Goal: Task Accomplishment & Management: Use online tool/utility

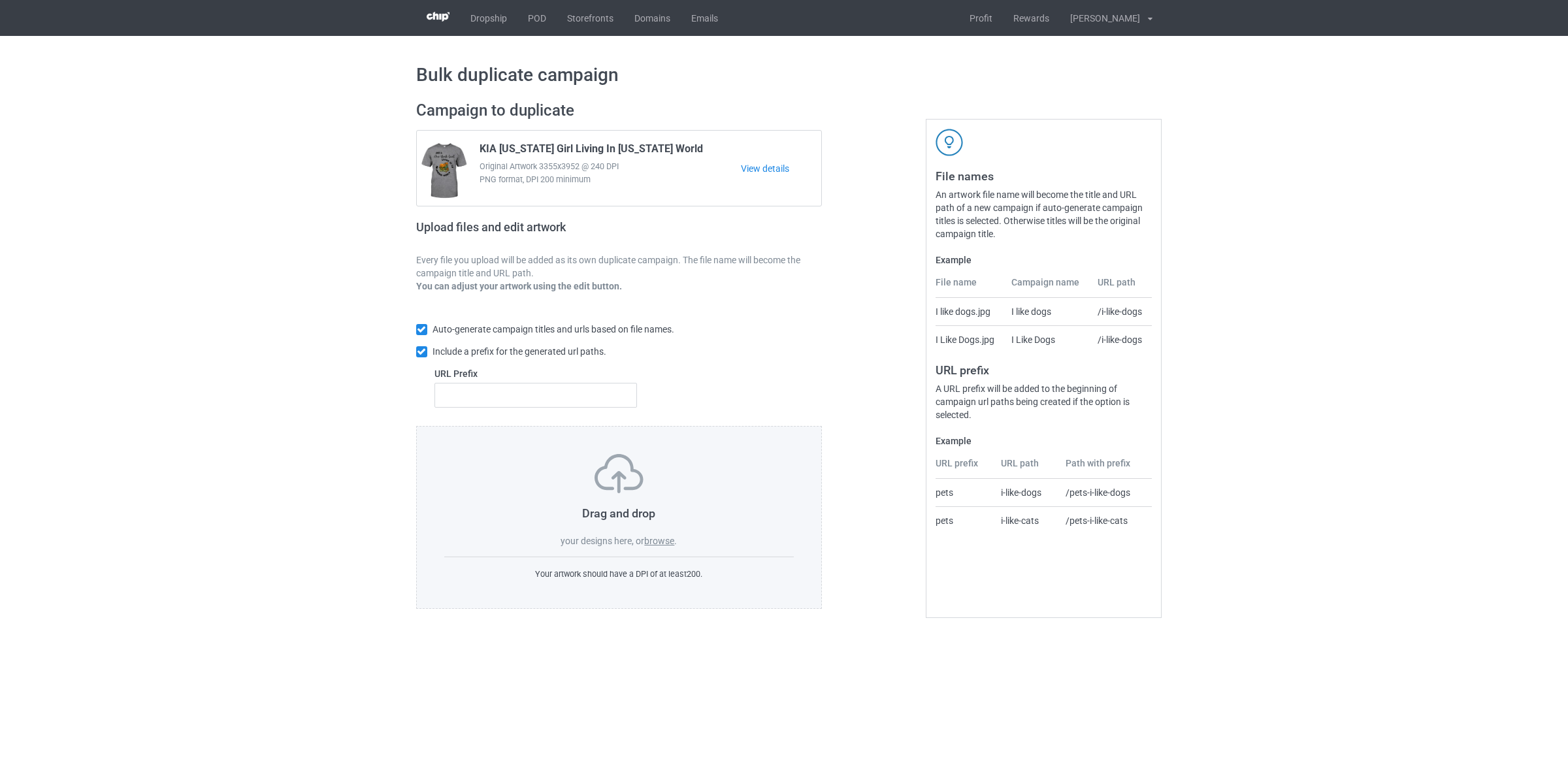
click at [674, 543] on label "browse" at bounding box center [659, 541] width 30 height 11
click at [0, 0] on input "browse" at bounding box center [0, 0] width 0 height 0
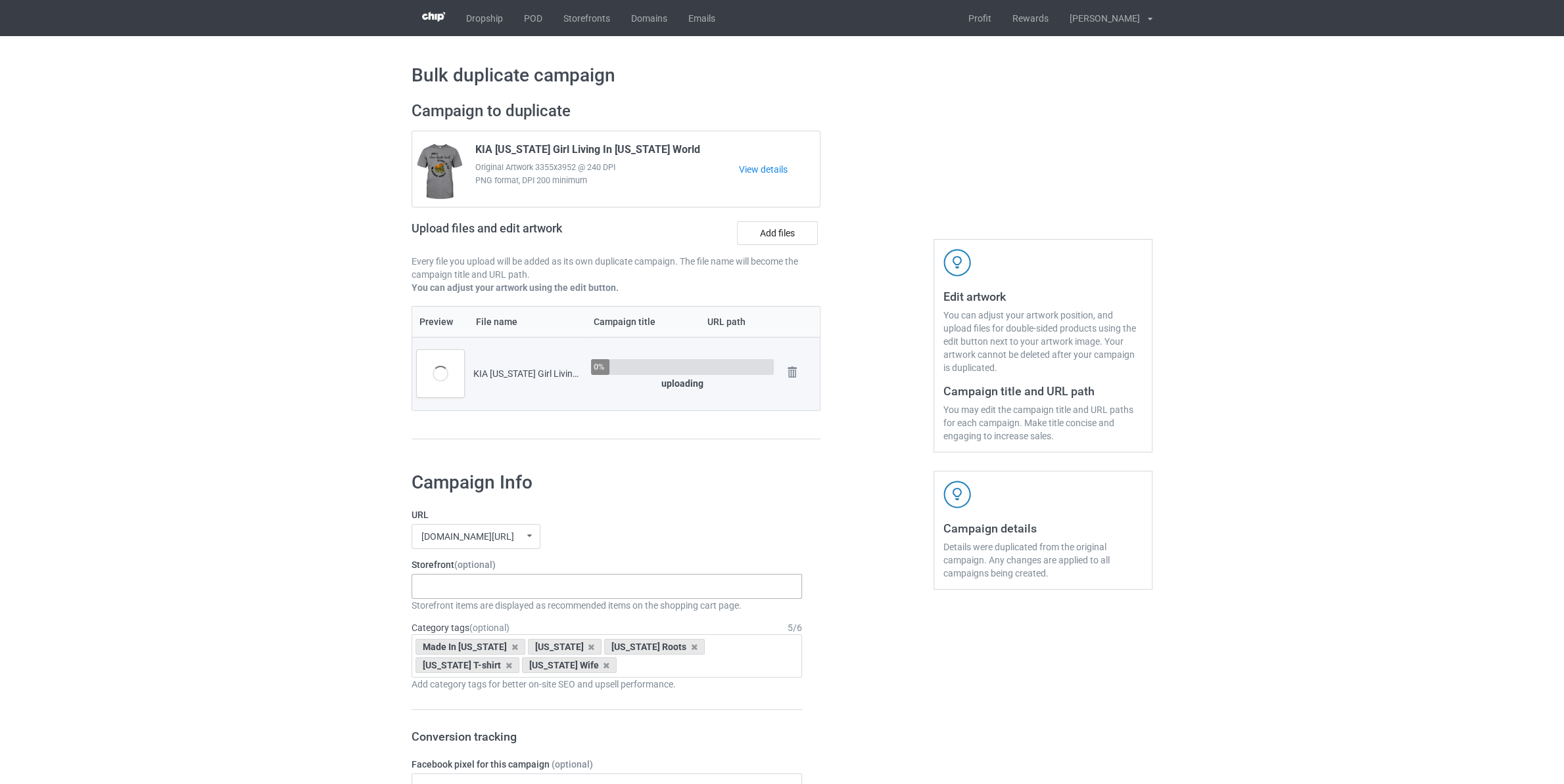
click at [556, 599] on div "Staten Island Store My Memories Store [GEOGRAPHIC_DATA] Store [GEOGRAPHIC_DATA]…" at bounding box center [606, 586] width 390 height 25
type input "yor"
click at [489, 614] on div "NEW YORK STORE" at bounding box center [606, 610] width 389 height 24
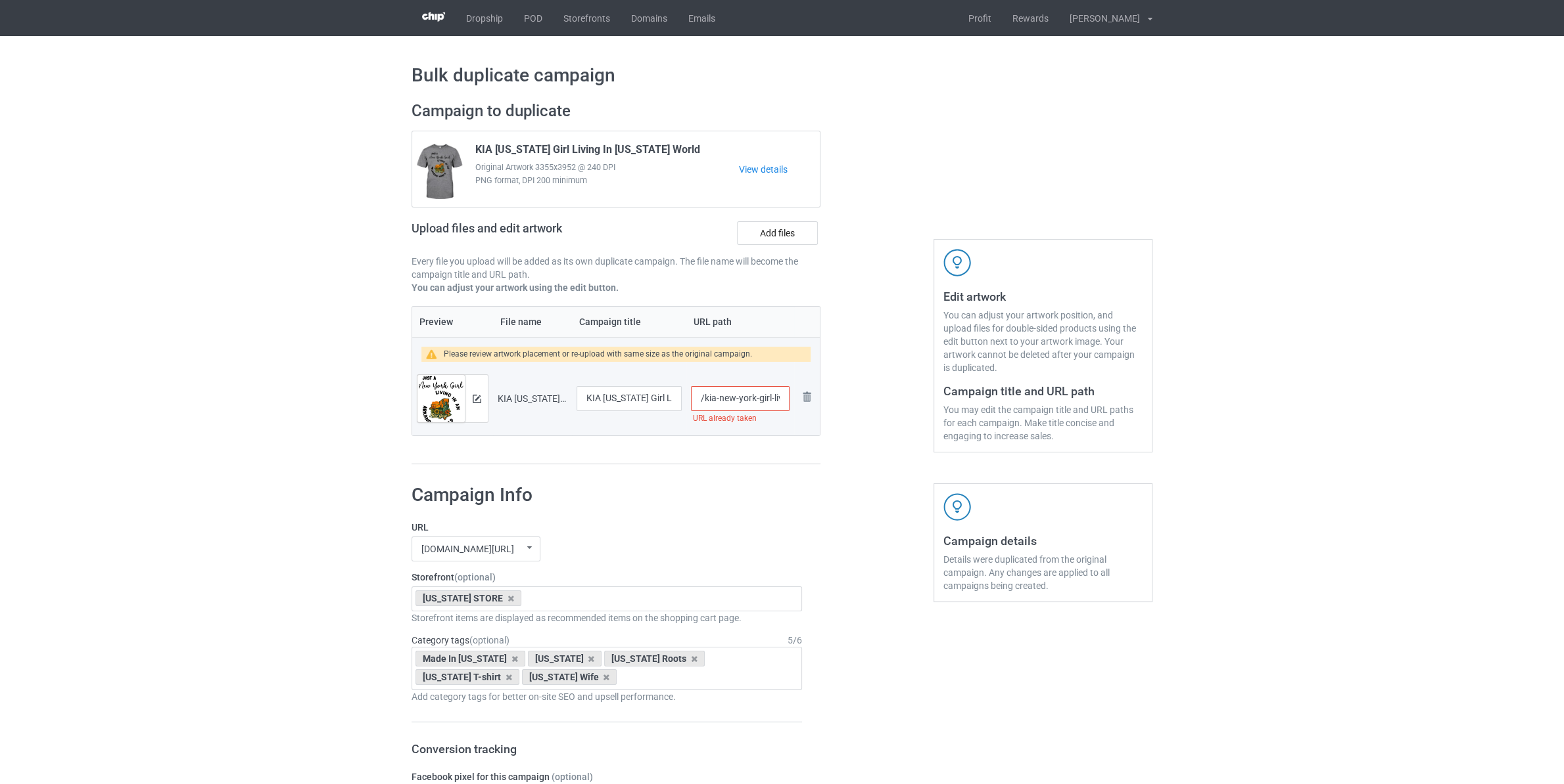
click at [742, 402] on input "/kia-new-york-girl-living-in-arkansas-world" at bounding box center [740, 398] width 98 height 25
click at [730, 399] on input "/kia-new-york-girl-living-in-arkansas-world" at bounding box center [740, 398] width 98 height 25
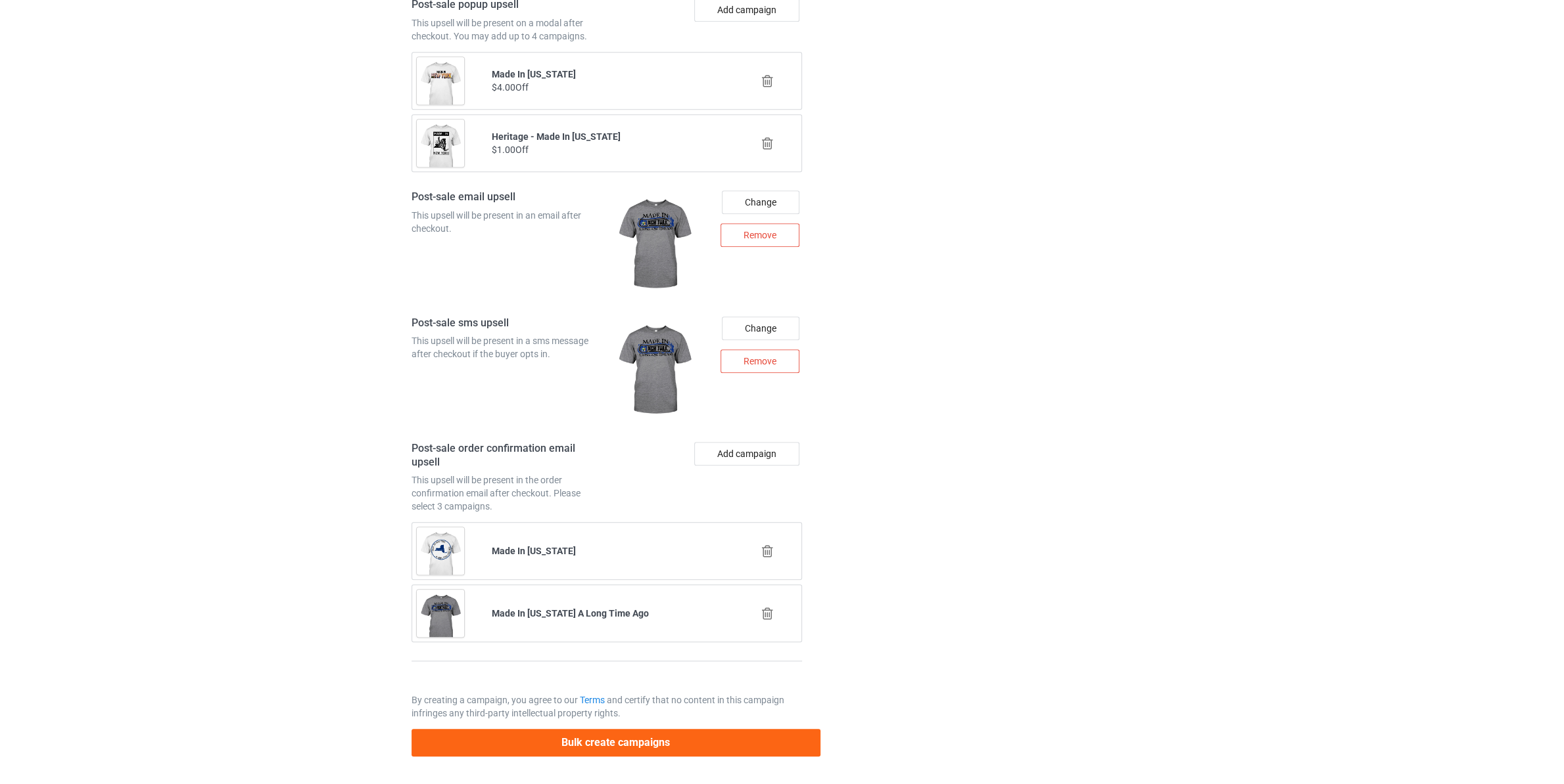
scroll to position [1518, 0]
type input "/kia-new-york-girl-living-in-ar-world"
click at [788, 735] on button "Bulk create campaigns" at bounding box center [616, 743] width 409 height 27
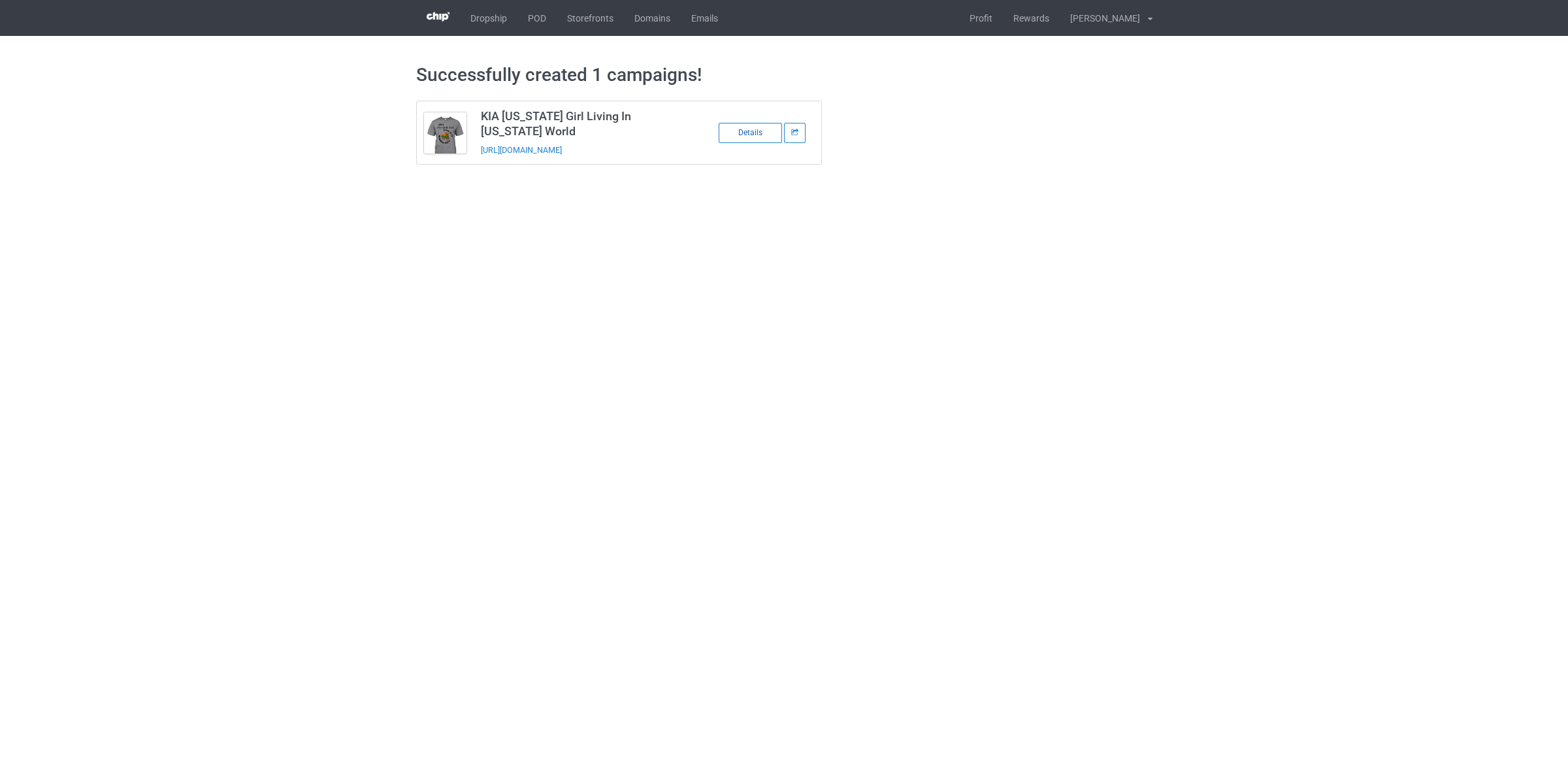
click at [737, 131] on div "Details" at bounding box center [750, 132] width 63 height 21
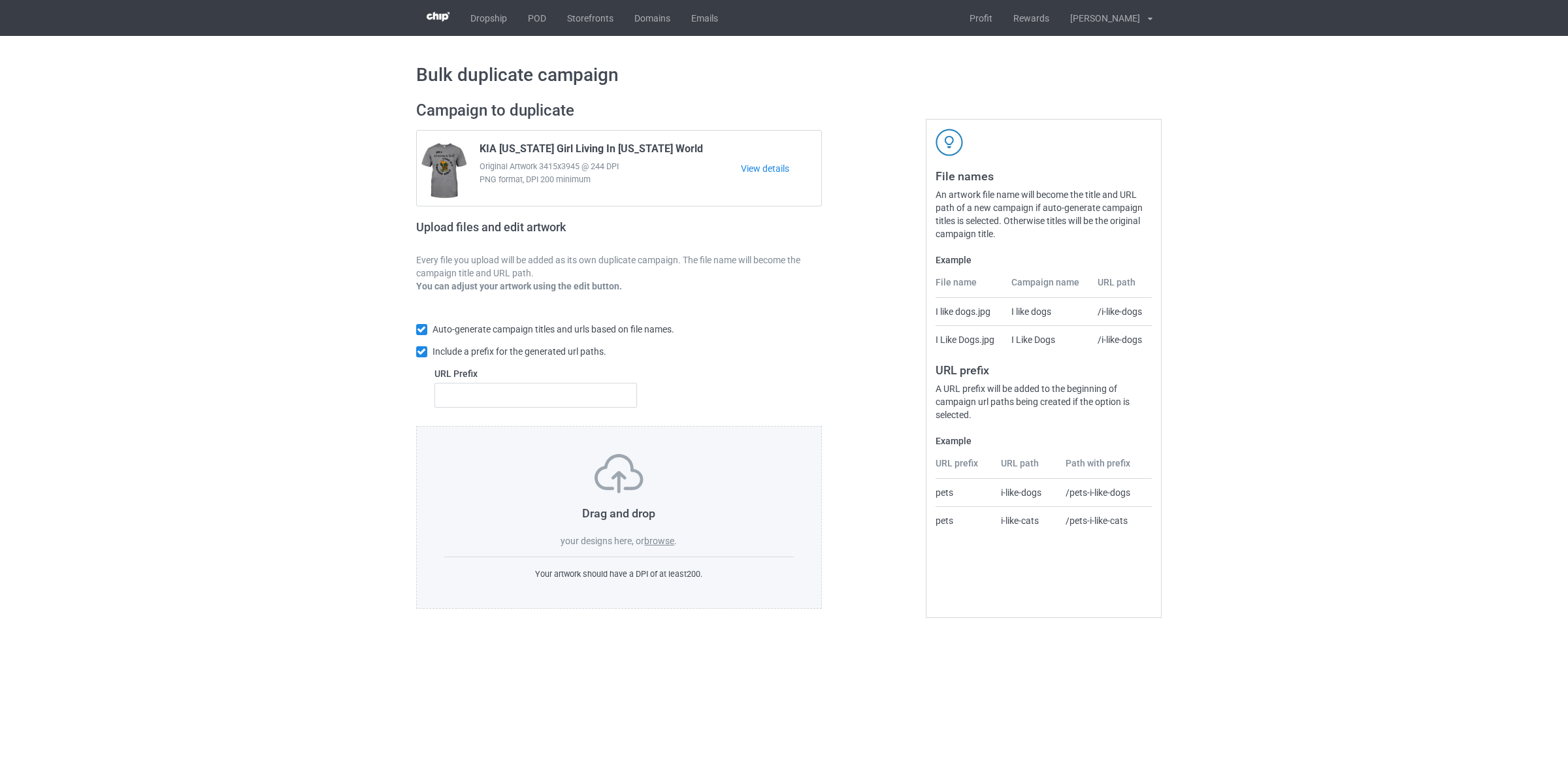
click at [670, 545] on label "browse" at bounding box center [659, 541] width 30 height 11
click at [0, 0] on input "browse" at bounding box center [0, 0] width 0 height 0
click at [656, 543] on label "browse" at bounding box center [659, 541] width 30 height 11
click at [0, 0] on input "browse" at bounding box center [0, 0] width 0 height 0
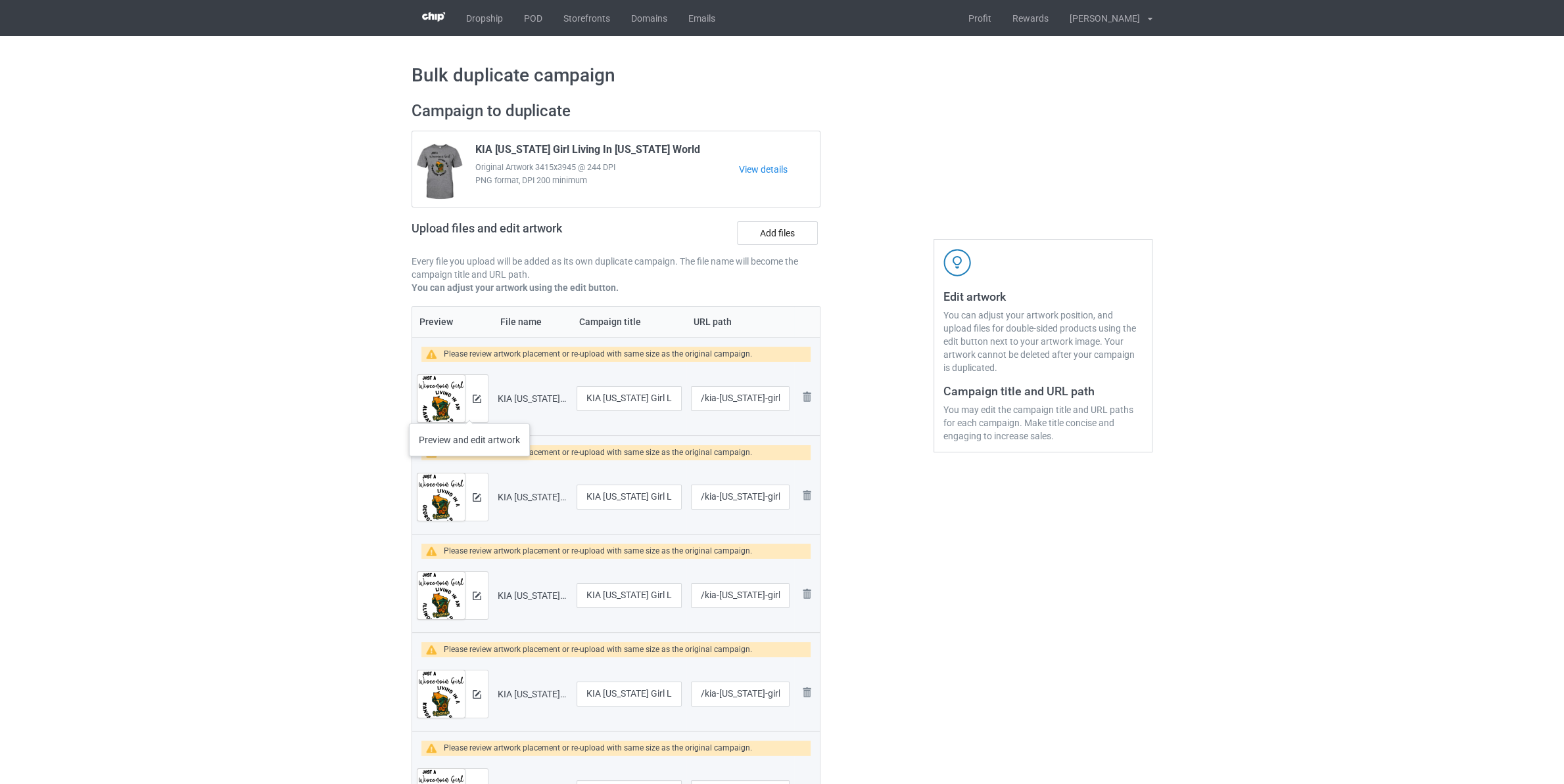
click at [465, 411] on div at bounding box center [476, 399] width 23 height 47
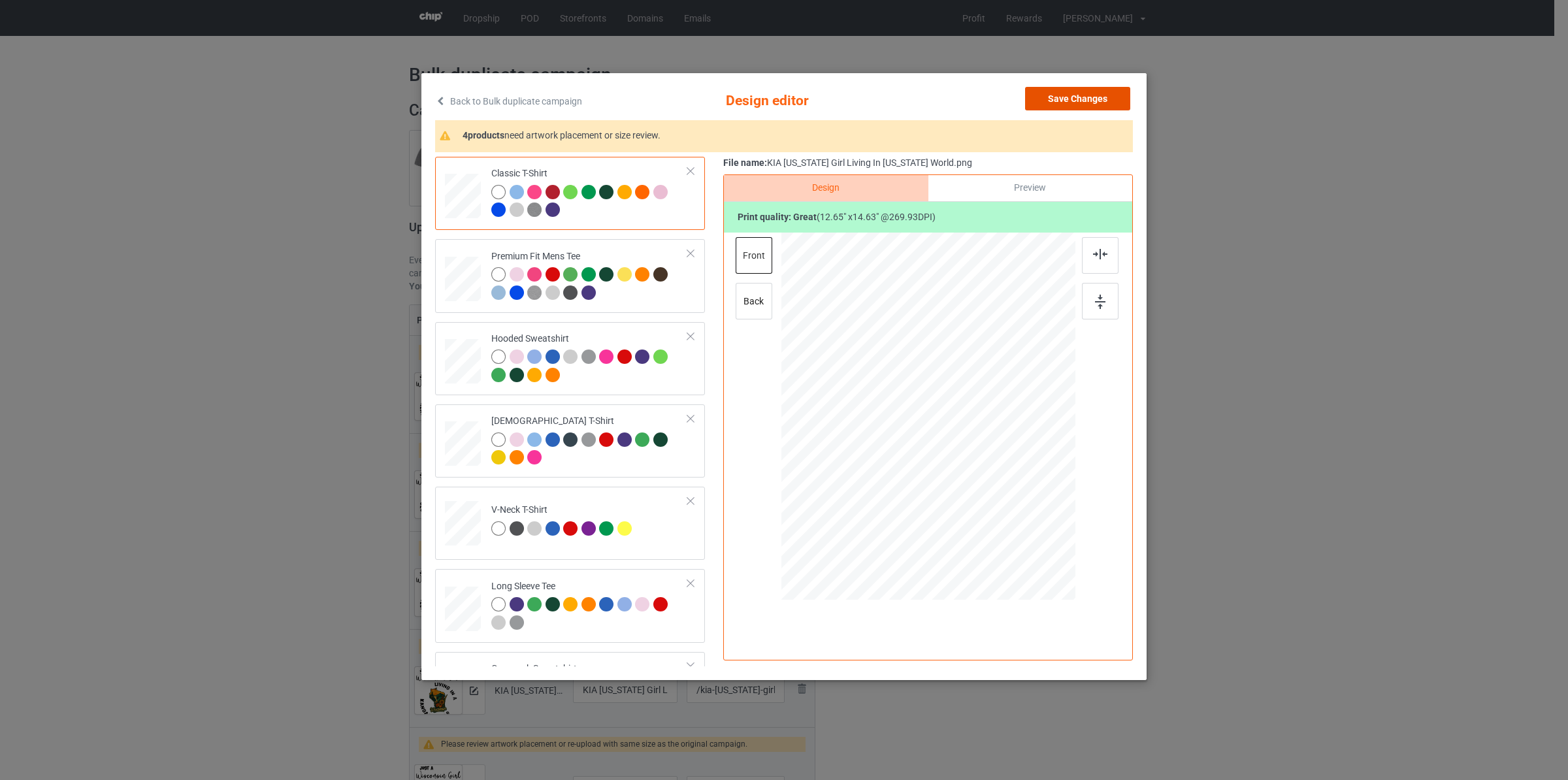
click at [1081, 106] on button "Save Changes" at bounding box center [1077, 98] width 106 height 23
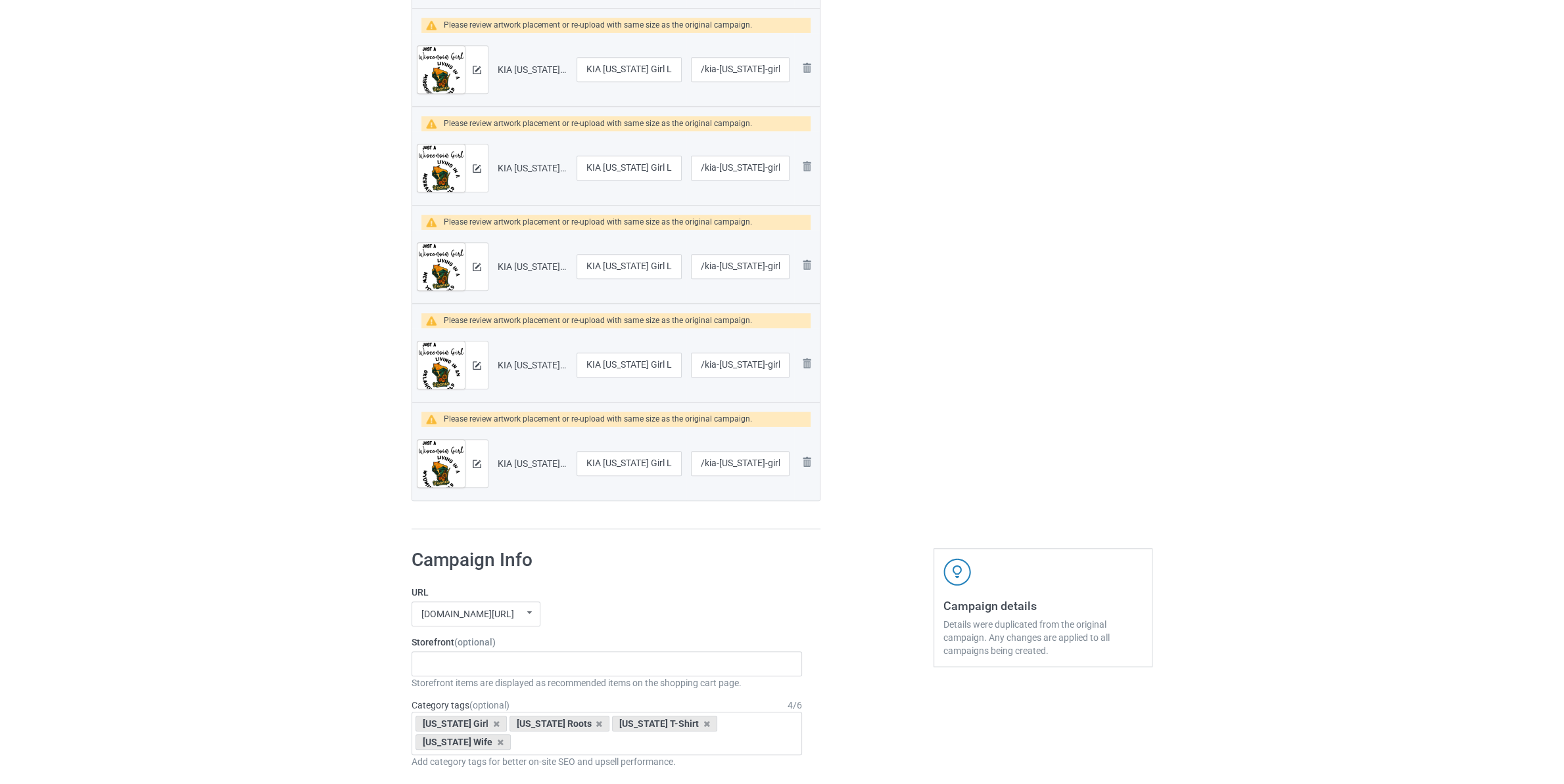
scroll to position [1173, 0]
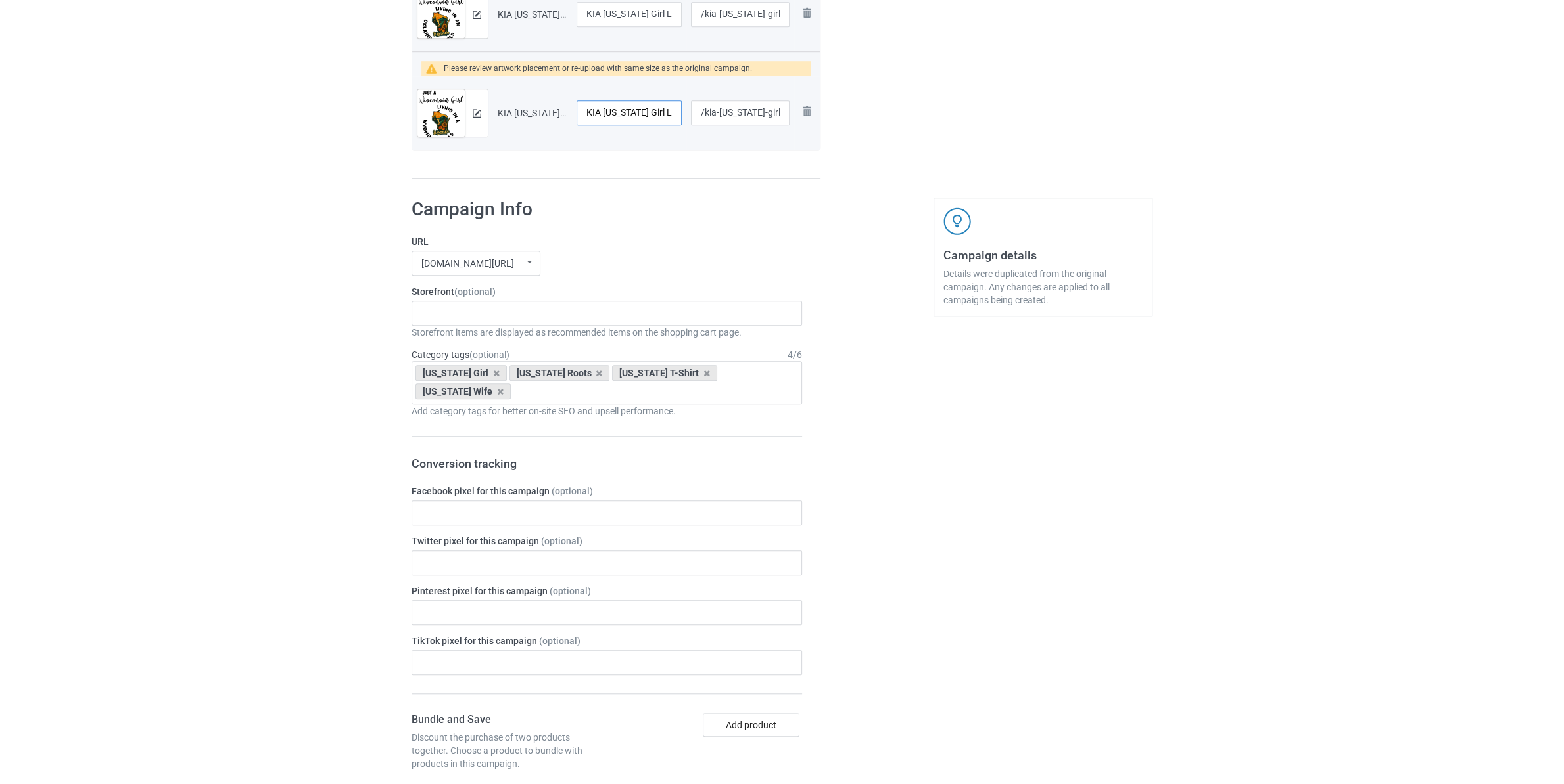
click at [624, 115] on input "KIA [US_STATE] Girl Living In [US_STATE] World" at bounding box center [629, 113] width 105 height 25
click at [527, 309] on div "Staten Island Store My Memories Store [GEOGRAPHIC_DATA] Store [GEOGRAPHIC_DATA]…" at bounding box center [606, 313] width 390 height 25
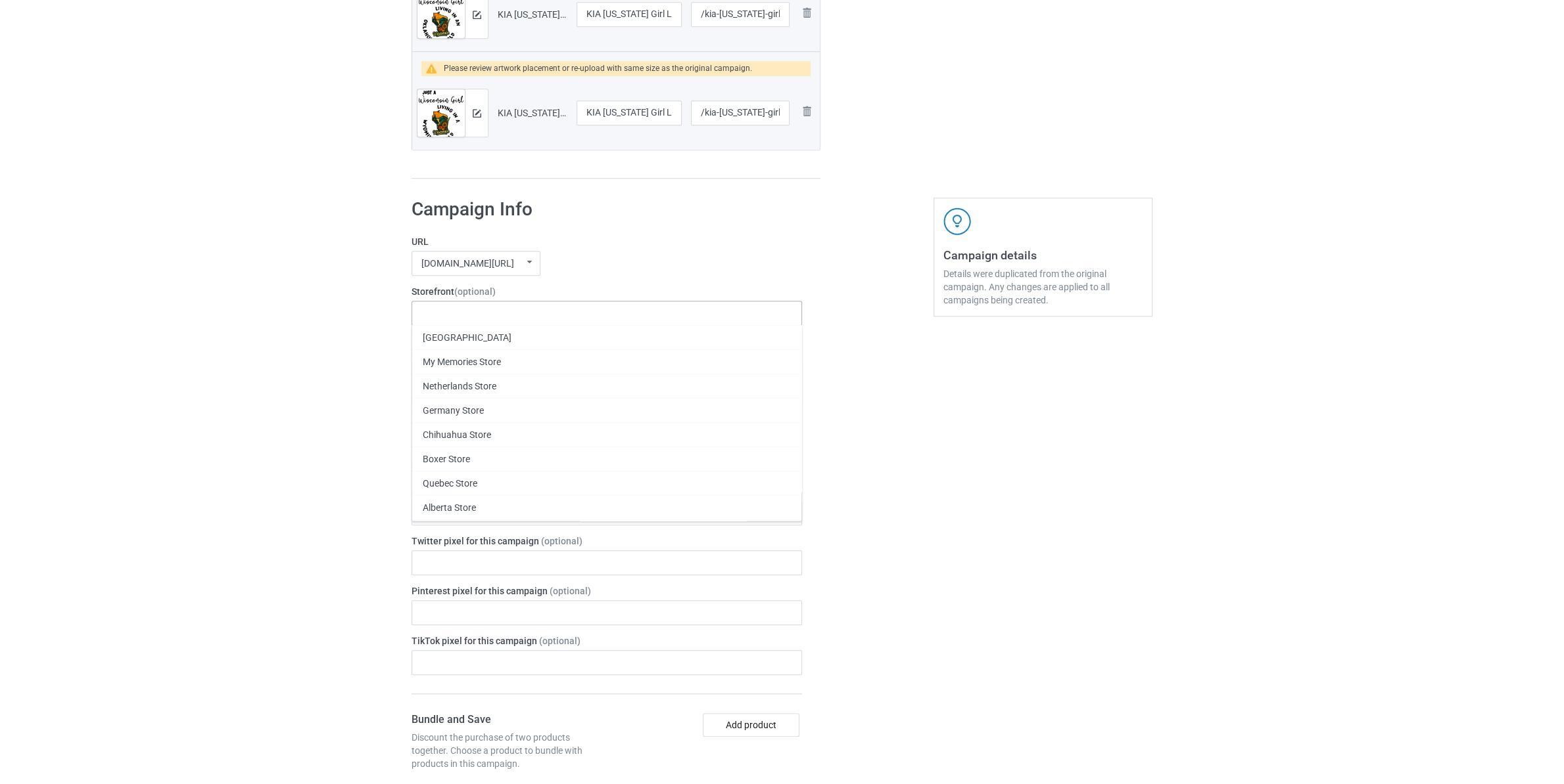
paste input "[US_STATE]"
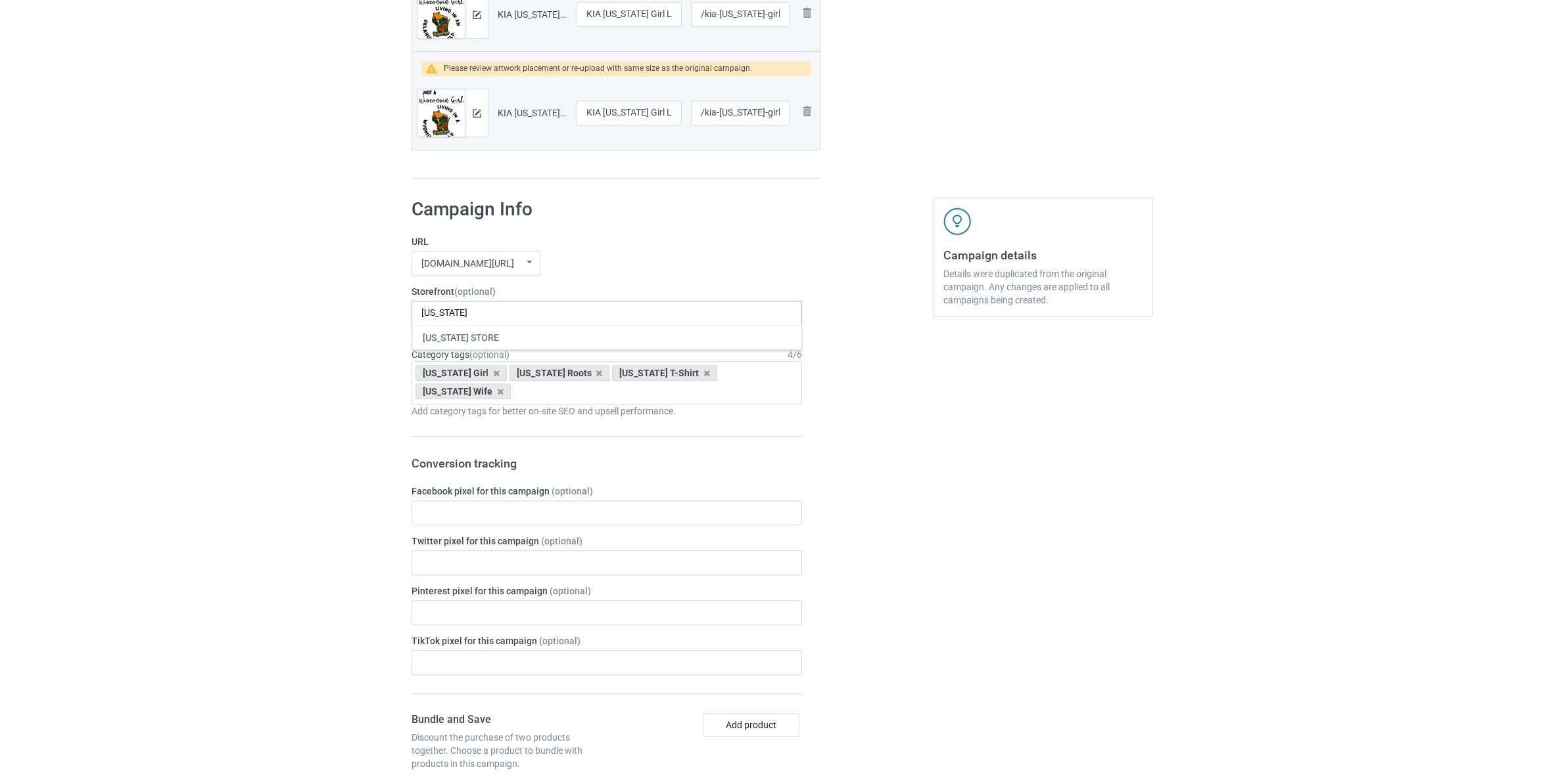
type input "[US_STATE]"
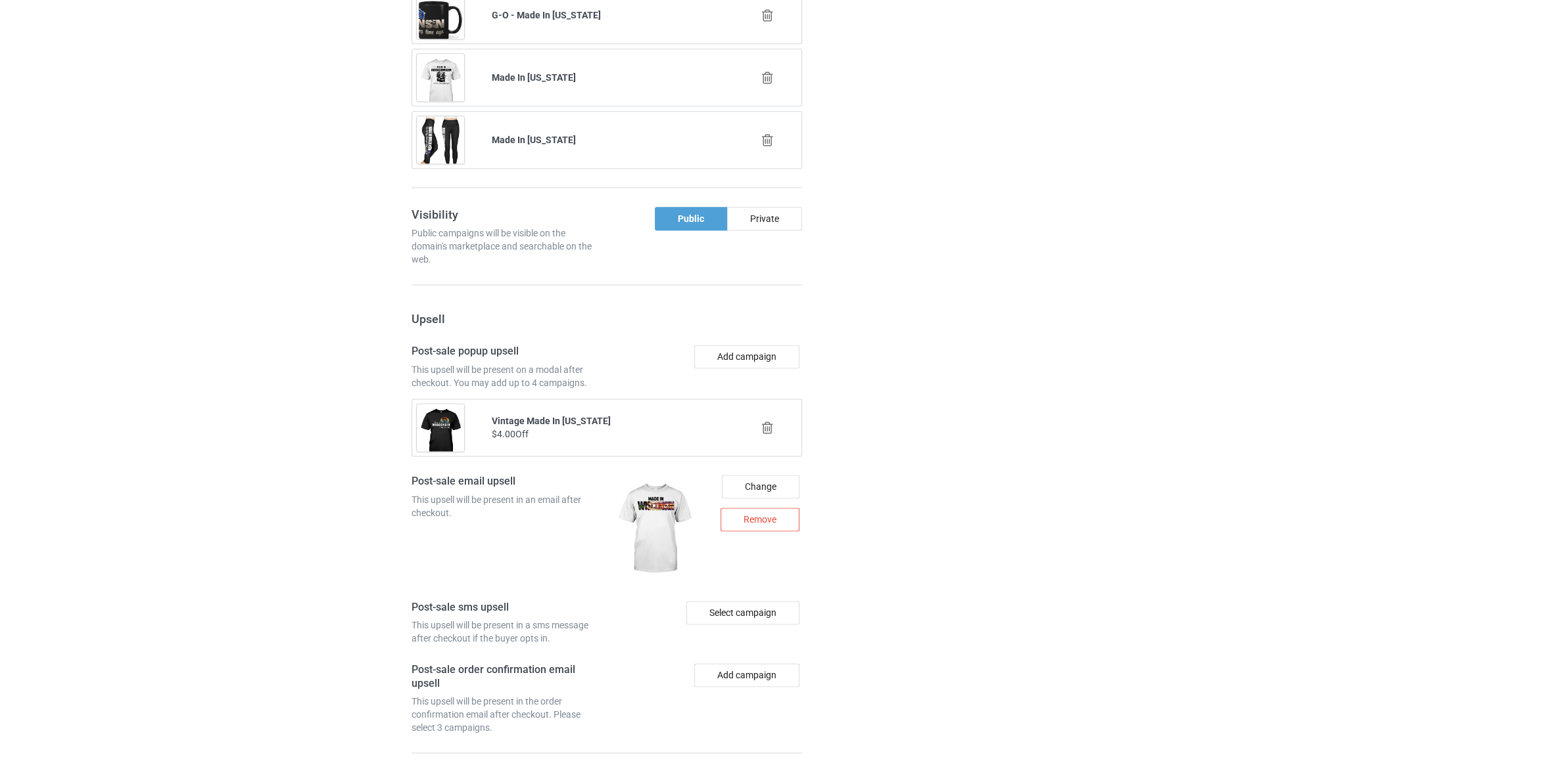
scroll to position [2150, 0]
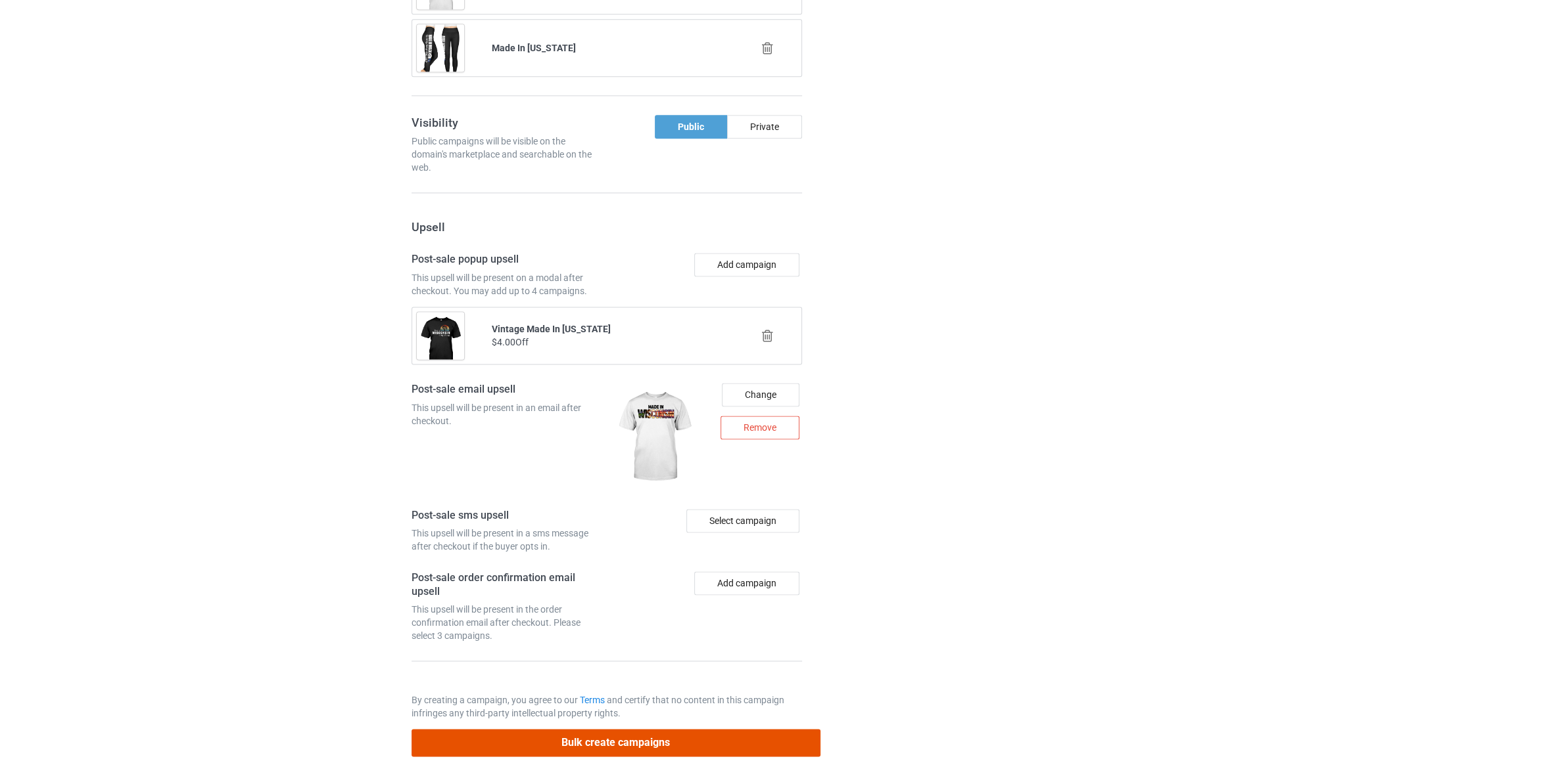
click at [670, 739] on button "Bulk create campaigns" at bounding box center [616, 743] width 409 height 27
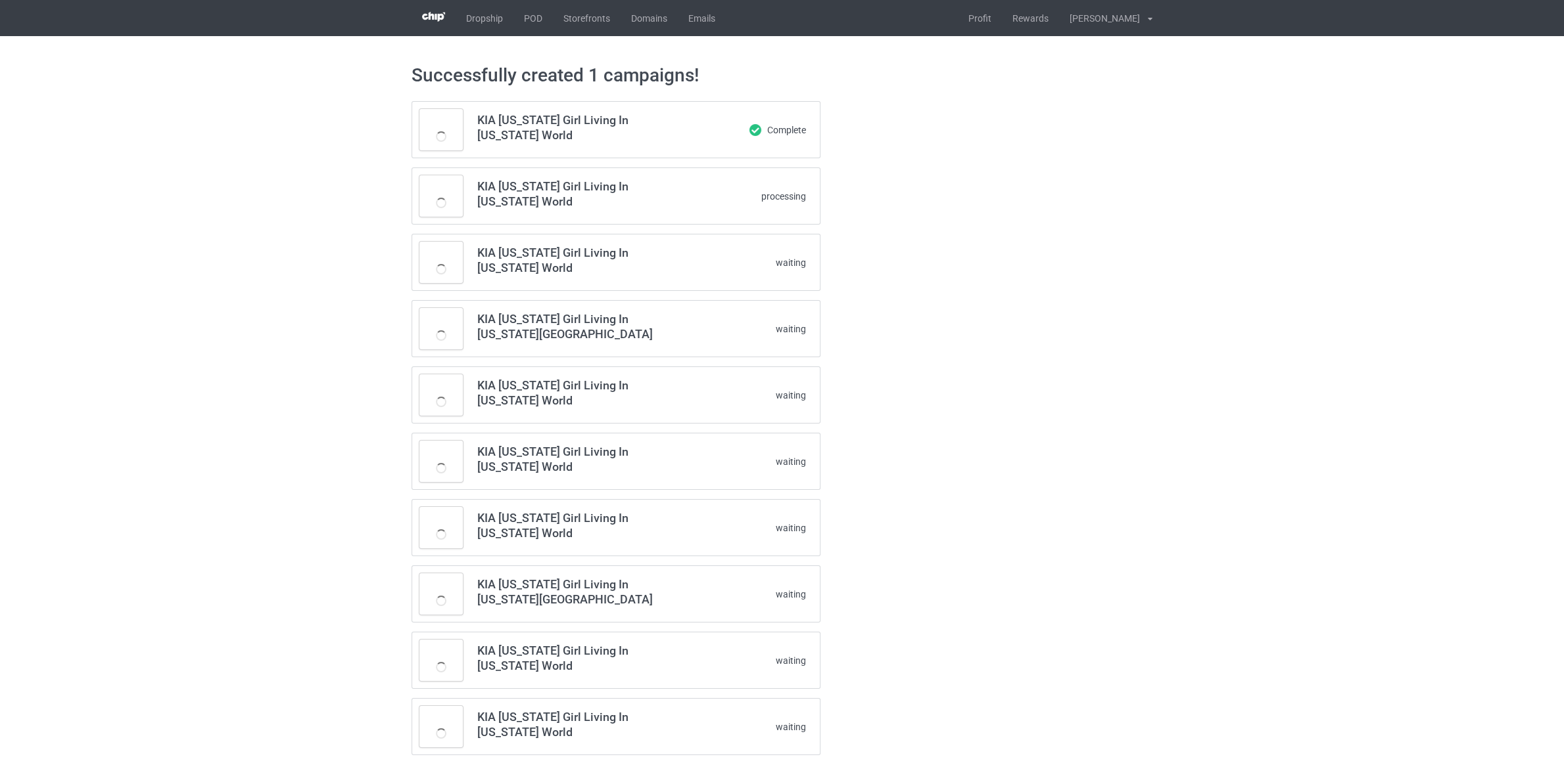
scroll to position [2, 0]
